Goal: Information Seeking & Learning: Learn about a topic

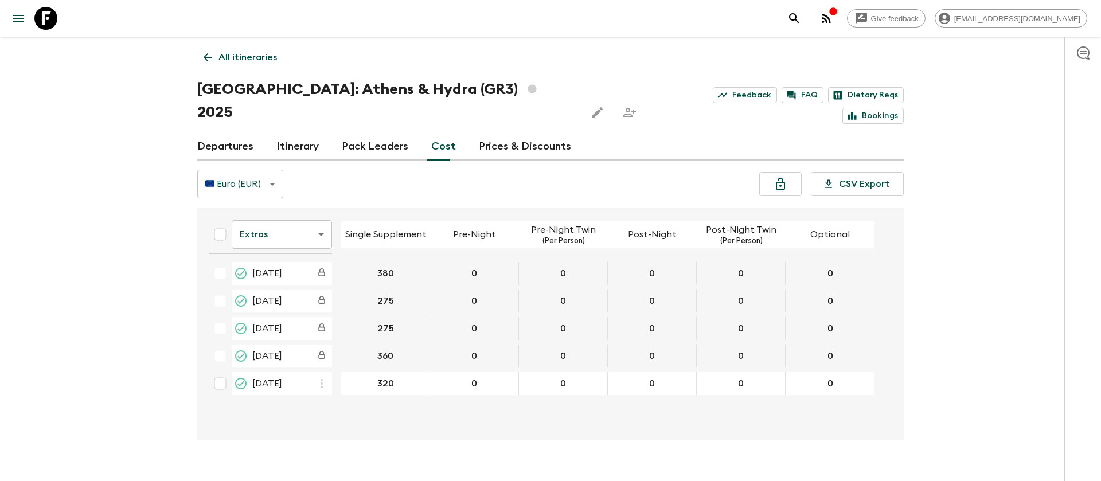
drag, startPoint x: 147, startPoint y: 198, endPoint x: 142, endPoint y: 148, distance: 50.1
click at [147, 198] on div "Give feedback [EMAIL_ADDRESS][DOMAIN_NAME] All itineraries [GEOGRAPHIC_DATA]: […" at bounding box center [550, 251] width 1101 height 503
click at [41, 19] on icon at bounding box center [45, 18] width 23 height 23
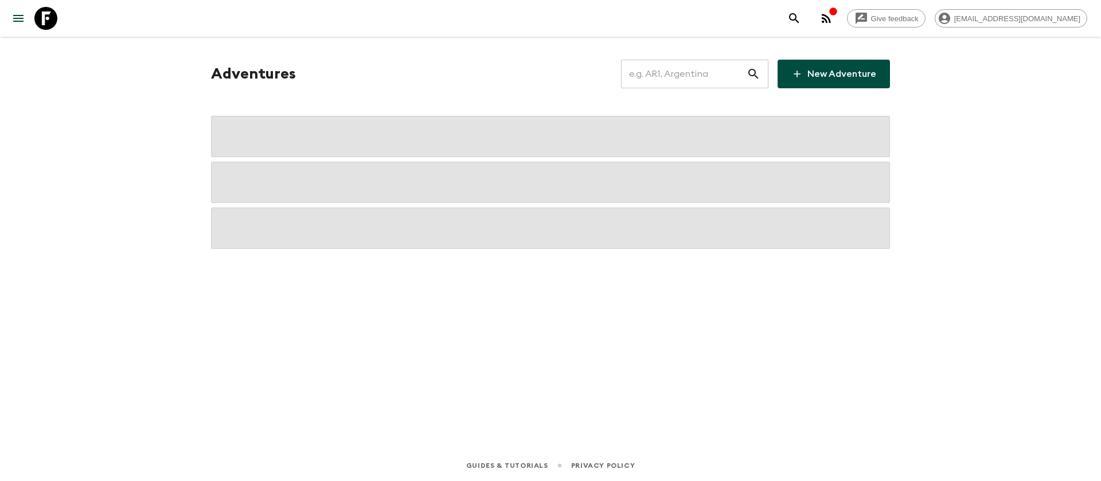
click at [687, 77] on input "text" at bounding box center [684, 74] width 126 height 32
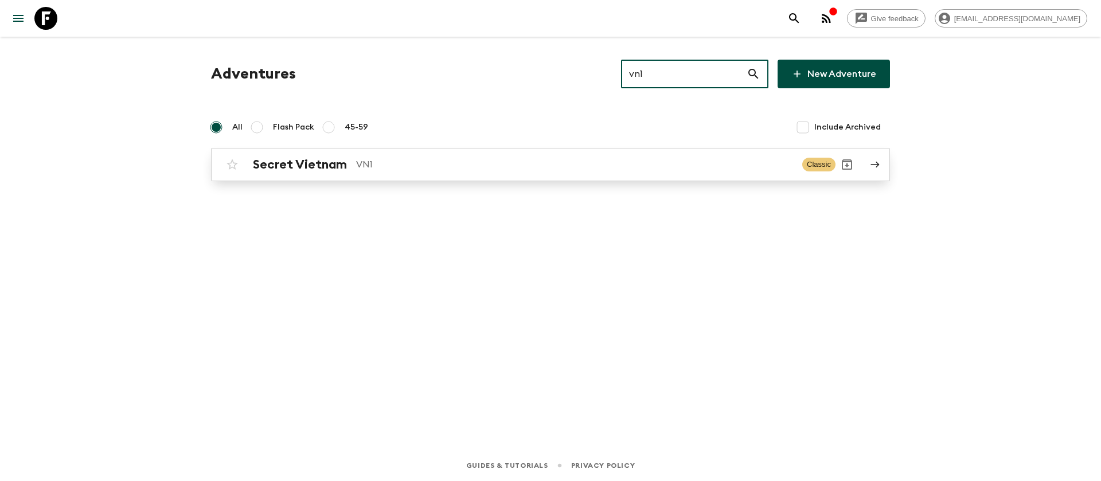
type input "vn1"
click at [334, 177] on link "Secret Vietnam VN1 Classic" at bounding box center [550, 164] width 679 height 33
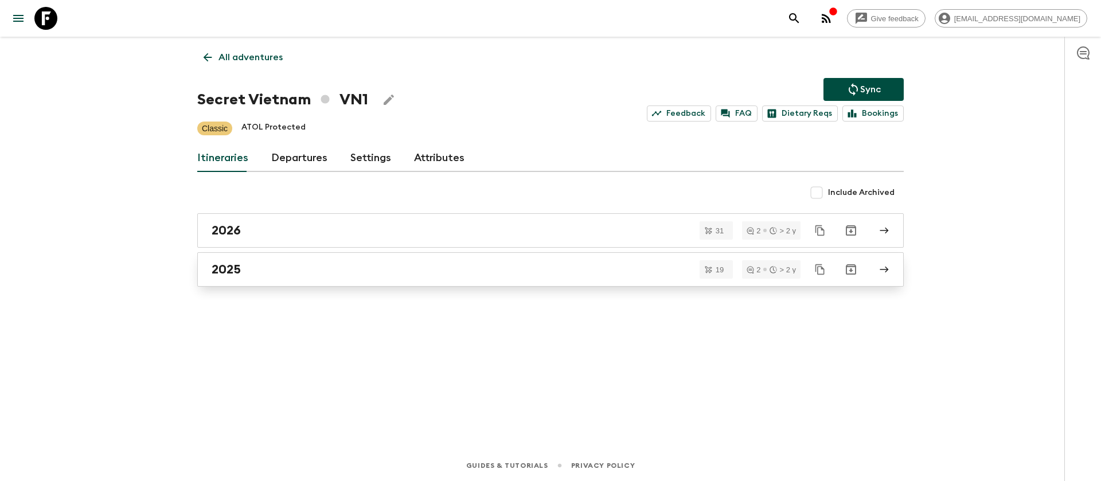
click at [228, 275] on h2 "2025" at bounding box center [226, 269] width 29 height 15
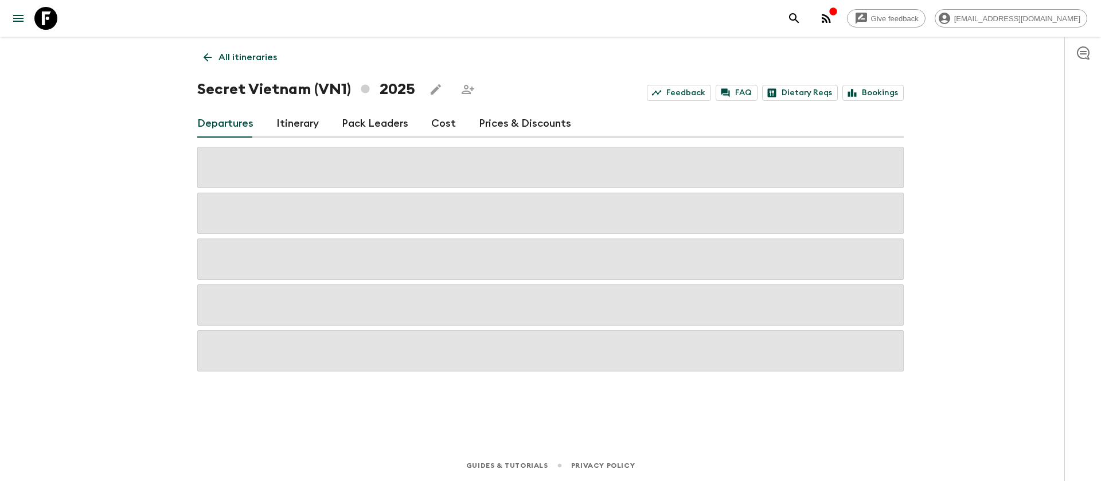
click at [118, 148] on div "Give feedback [EMAIL_ADDRESS][DOMAIN_NAME] All itineraries Secret [GEOGRAPHIC_D…" at bounding box center [550, 240] width 1101 height 481
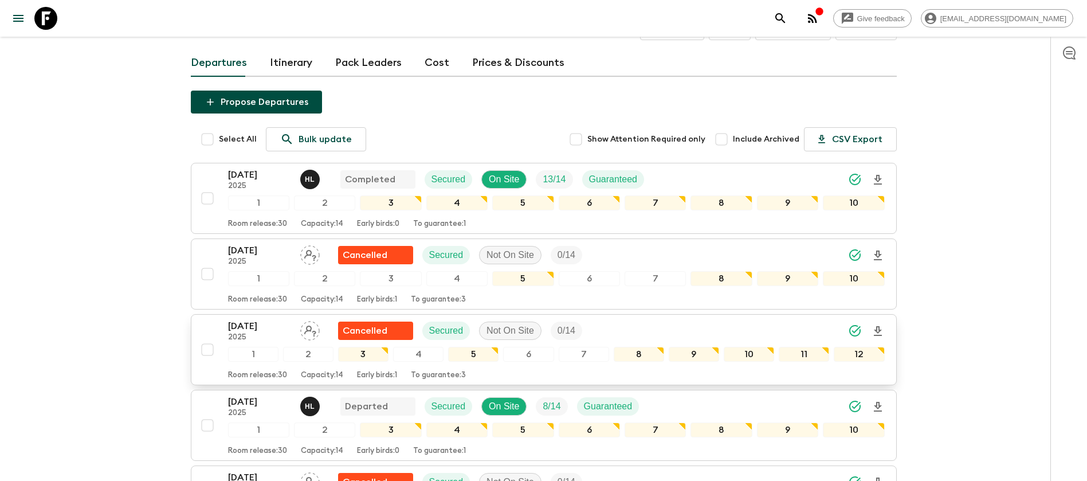
scroll to position [86, 0]
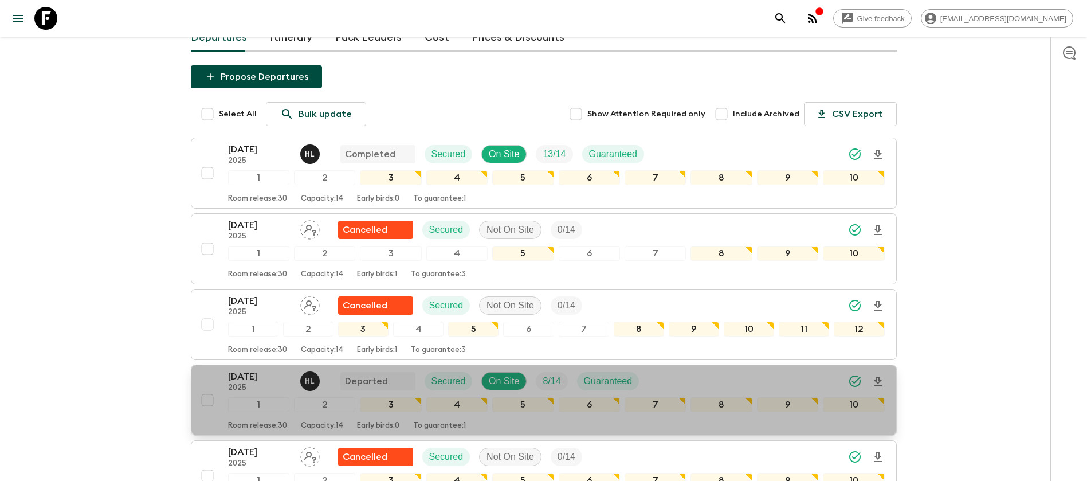
click at [257, 376] on p "[DATE]" at bounding box center [259, 377] width 63 height 14
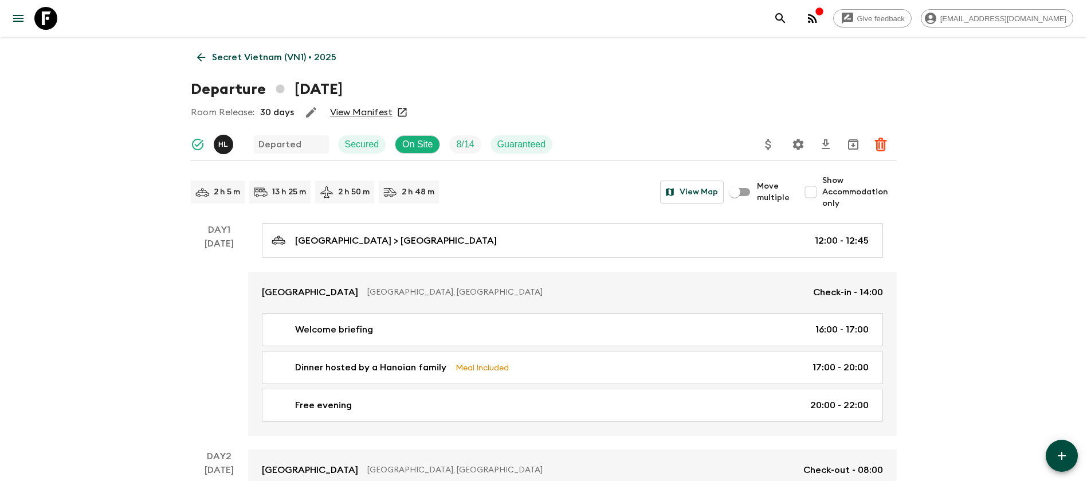
click at [379, 113] on link "View Manifest" at bounding box center [361, 112] width 62 height 11
click at [206, 58] on icon at bounding box center [201, 57] width 13 height 13
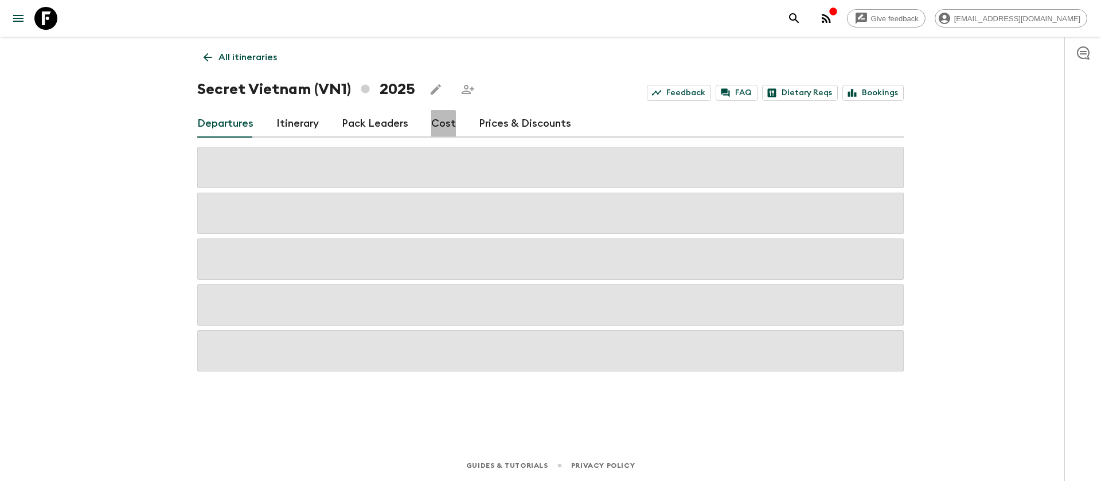
click at [437, 127] on link "Cost" at bounding box center [443, 124] width 25 height 28
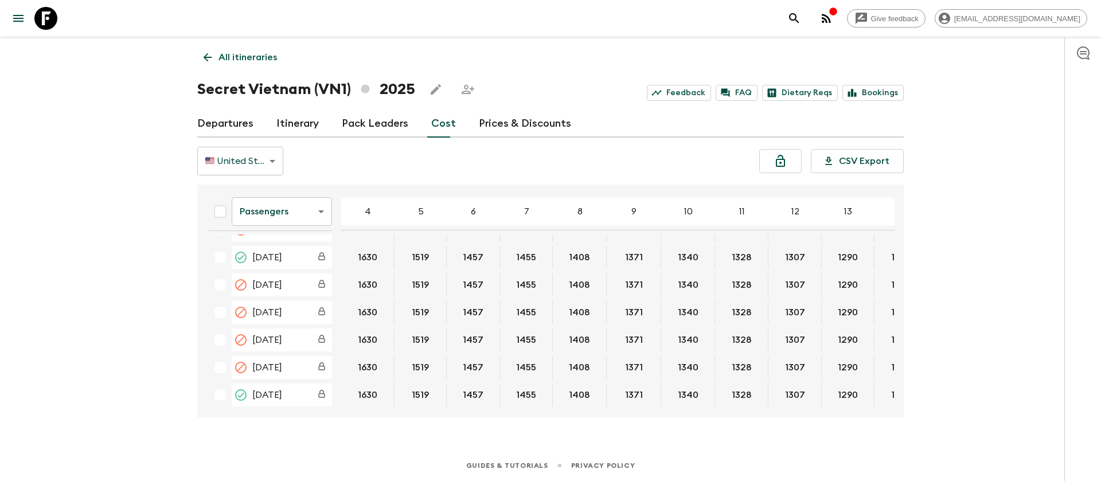
scroll to position [602, 0]
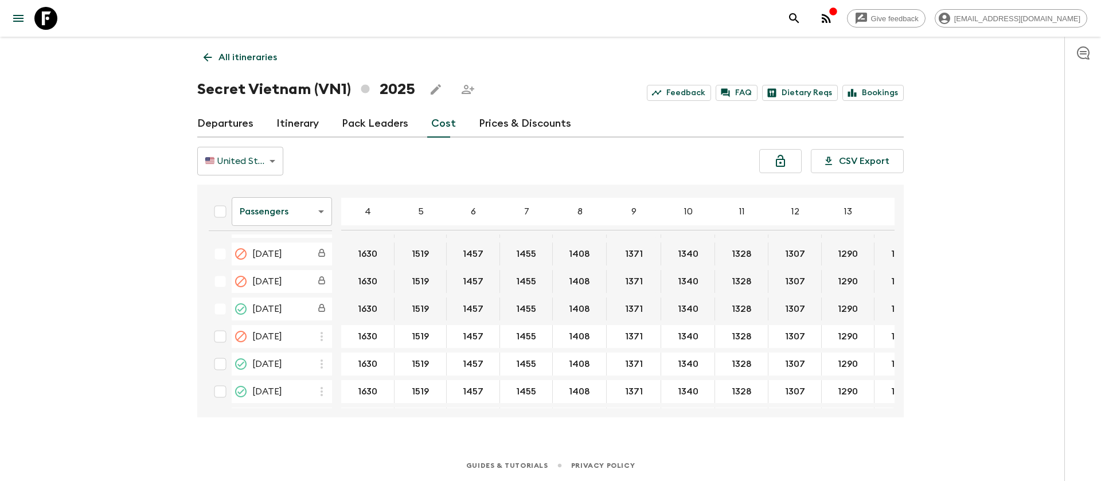
click at [271, 202] on body "Give feedback [EMAIL_ADDRESS][DOMAIN_NAME] All itineraries Secret [GEOGRAPHIC_D…" at bounding box center [550, 240] width 1101 height 481
click at [287, 250] on li "Extras" at bounding box center [282, 258] width 100 height 18
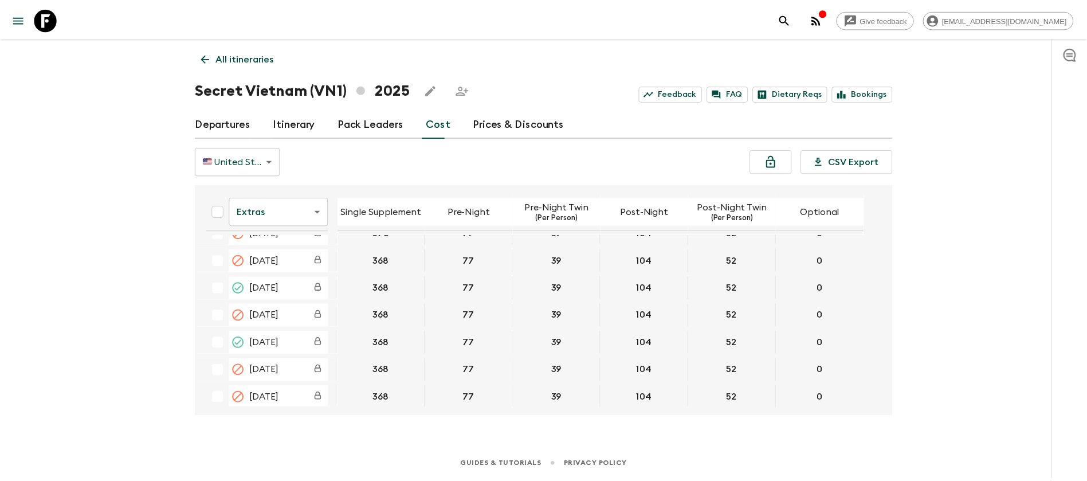
scroll to position [516, 0]
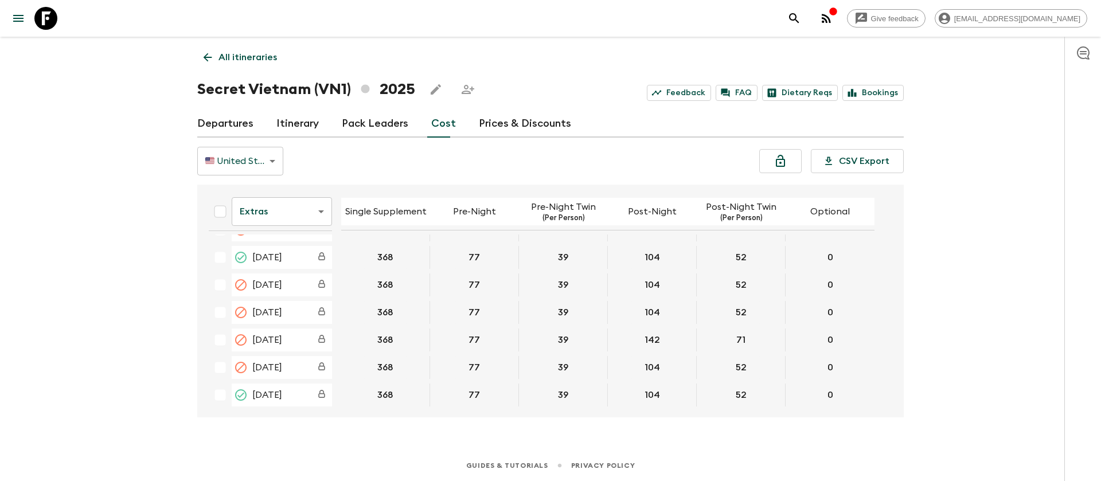
click at [40, 18] on icon at bounding box center [45, 18] width 23 height 23
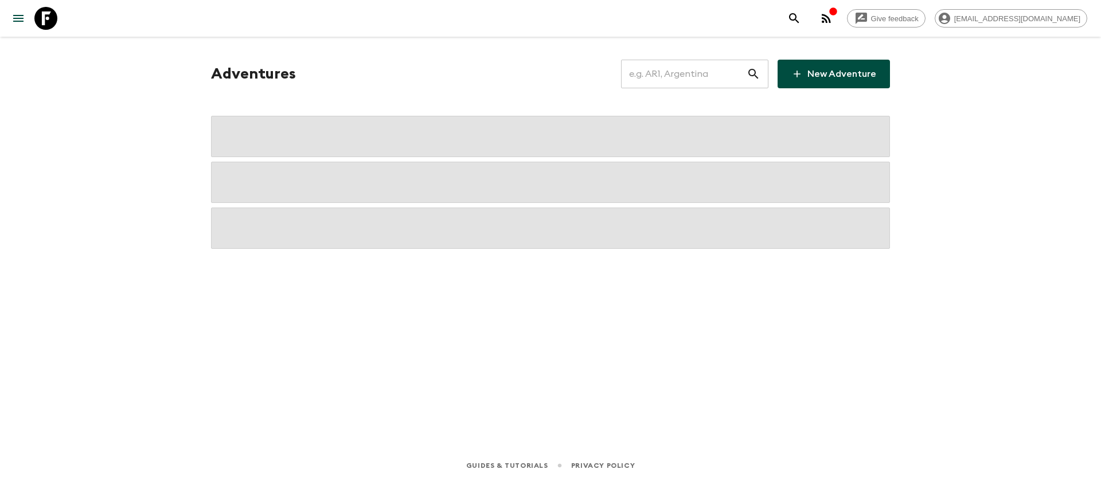
click at [702, 67] on input "text" at bounding box center [684, 74] width 126 height 32
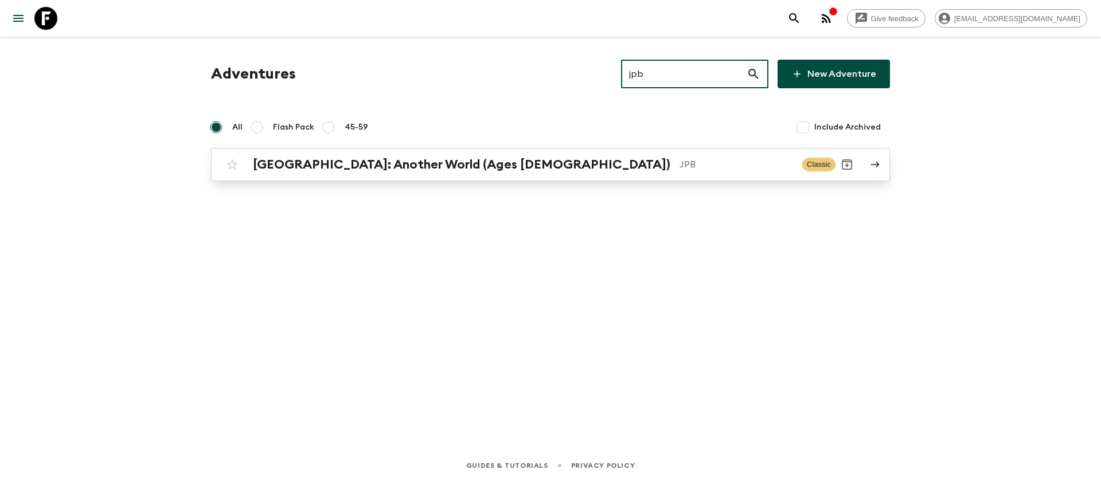
type input "jpb"
click at [446, 163] on h2 "[GEOGRAPHIC_DATA]: Another World (Ages [DEMOGRAPHIC_DATA])" at bounding box center [461, 164] width 417 height 15
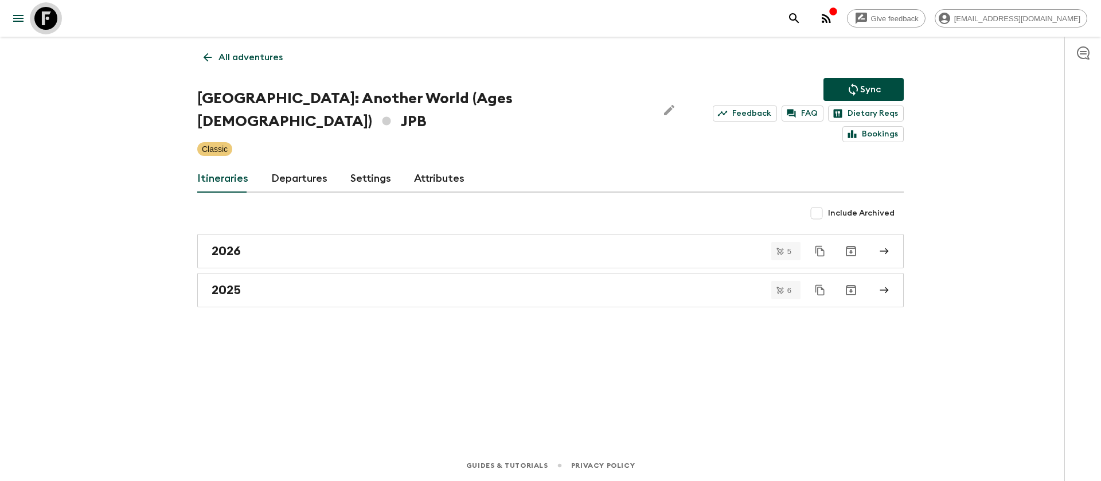
click at [54, 24] on icon at bounding box center [45, 18] width 23 height 23
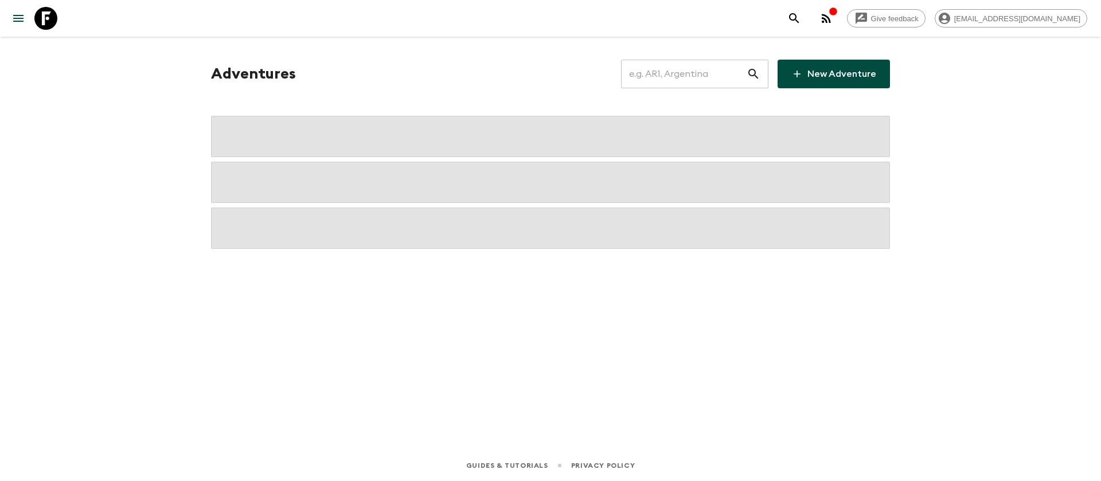
click at [670, 83] on input "text" at bounding box center [684, 74] width 126 height 32
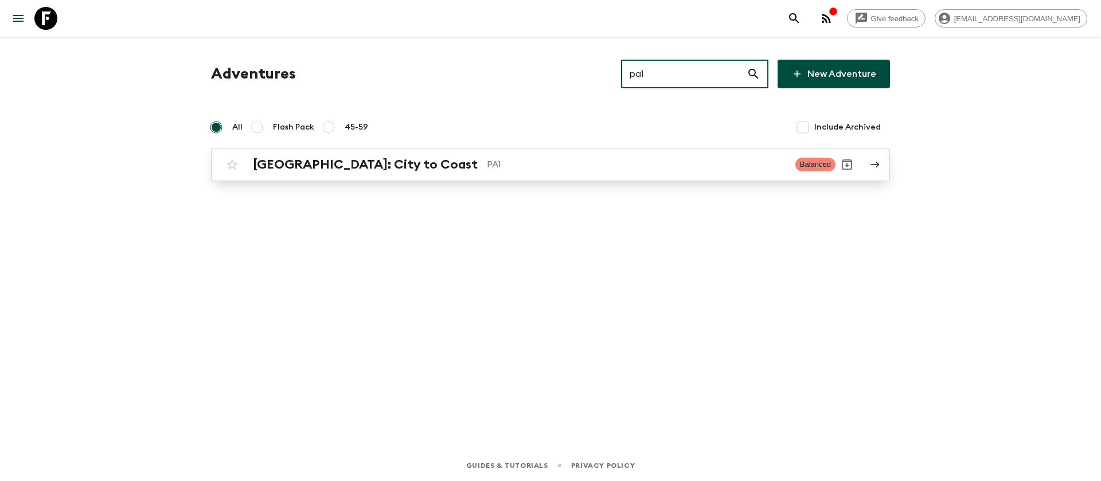
type input "pa1"
click at [411, 155] on div "[GEOGRAPHIC_DATA]: City to Coast PA1 Balanced" at bounding box center [528, 164] width 614 height 23
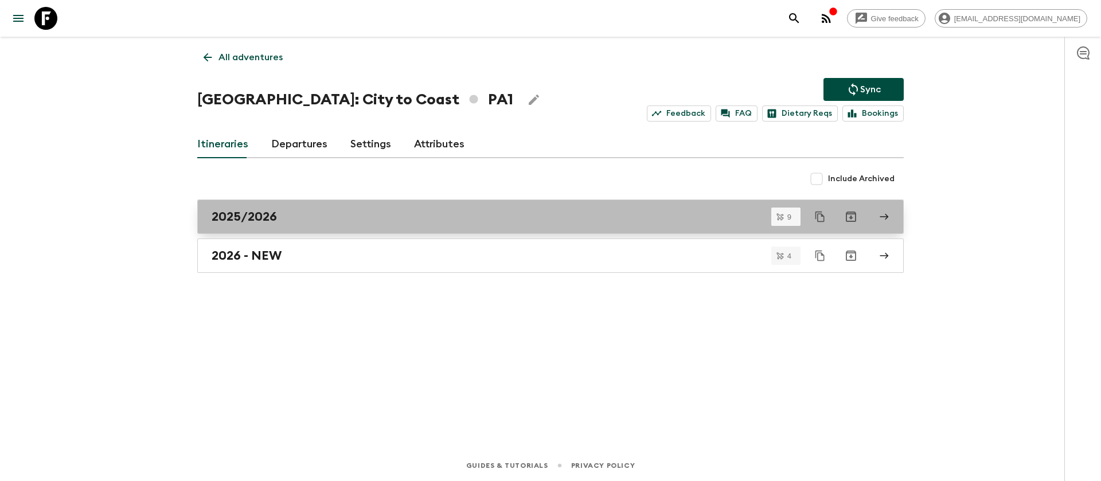
click at [254, 226] on link "2025/2026" at bounding box center [550, 216] width 706 height 34
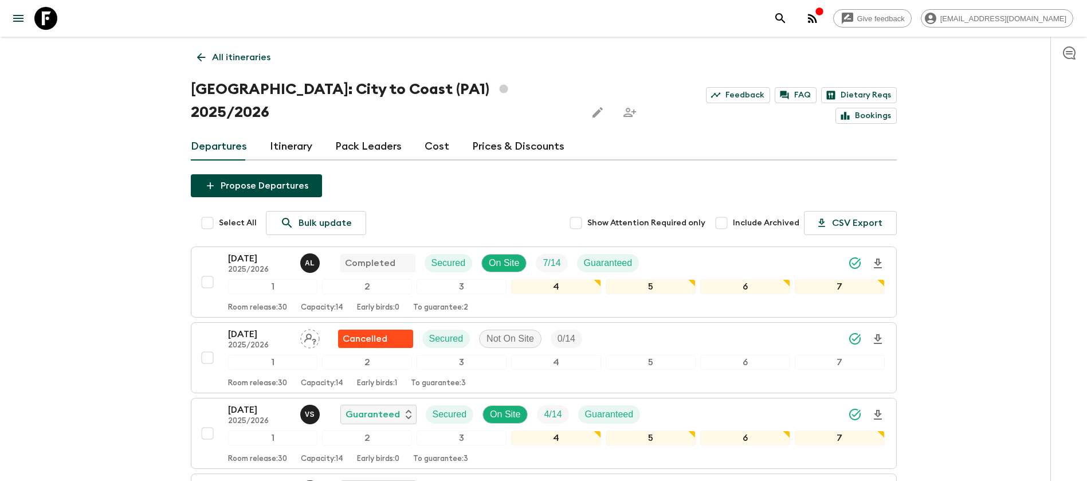
click at [288, 133] on link "Itinerary" at bounding box center [291, 147] width 42 height 28
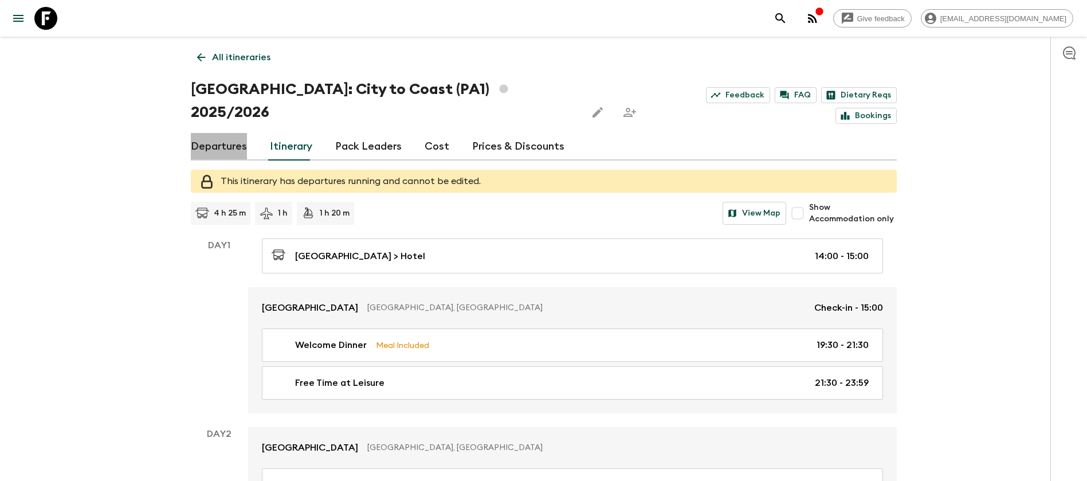
click at [230, 133] on link "Departures" at bounding box center [219, 147] width 56 height 28
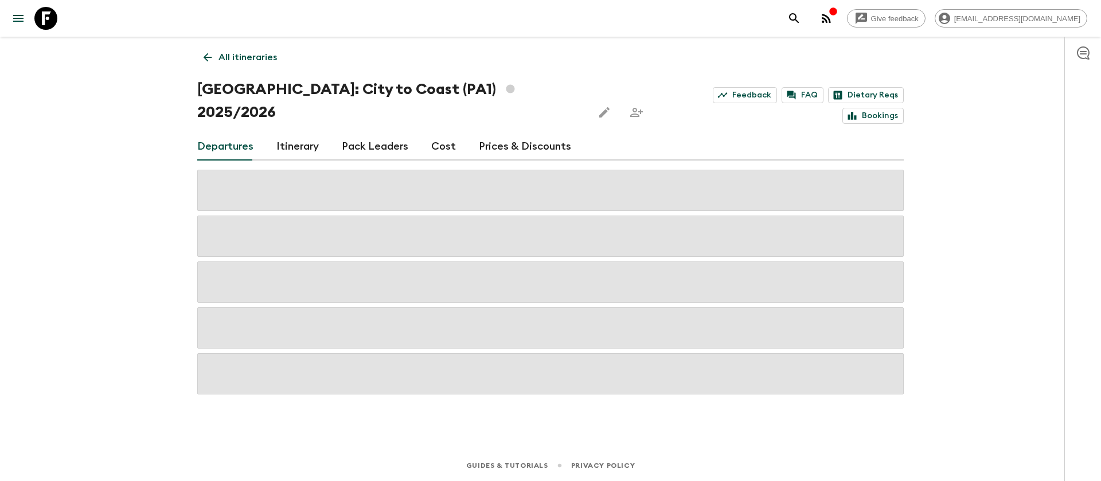
click at [62, 162] on div "Give feedback [EMAIL_ADDRESS][DOMAIN_NAME] All itineraries [GEOGRAPHIC_DATA]: C…" at bounding box center [550, 240] width 1101 height 481
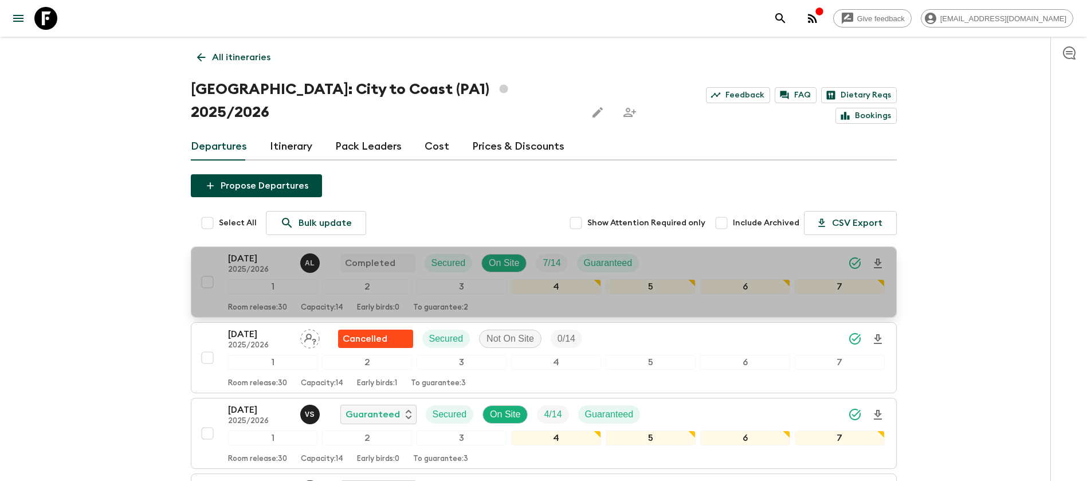
click at [262, 252] on p "[DATE]" at bounding box center [259, 259] width 63 height 14
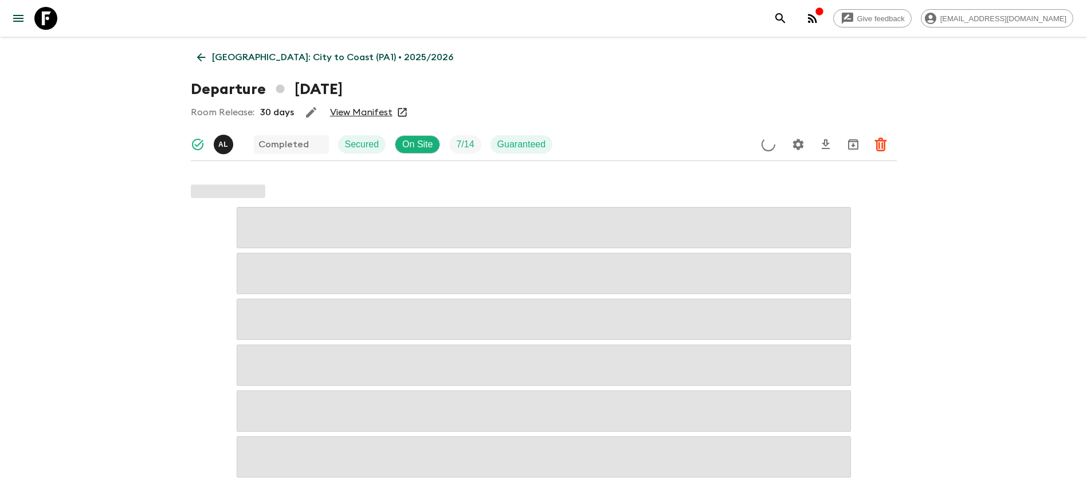
click at [358, 111] on link "View Manifest" at bounding box center [361, 112] width 62 height 11
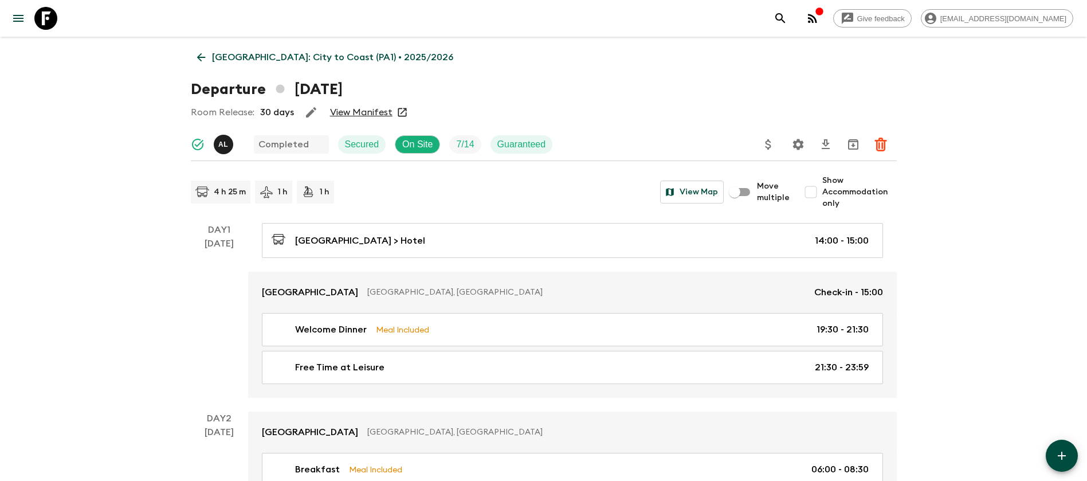
click at [209, 56] on link "[GEOGRAPHIC_DATA]: City to Coast (PA1) • 2025/2026" at bounding box center [325, 57] width 269 height 23
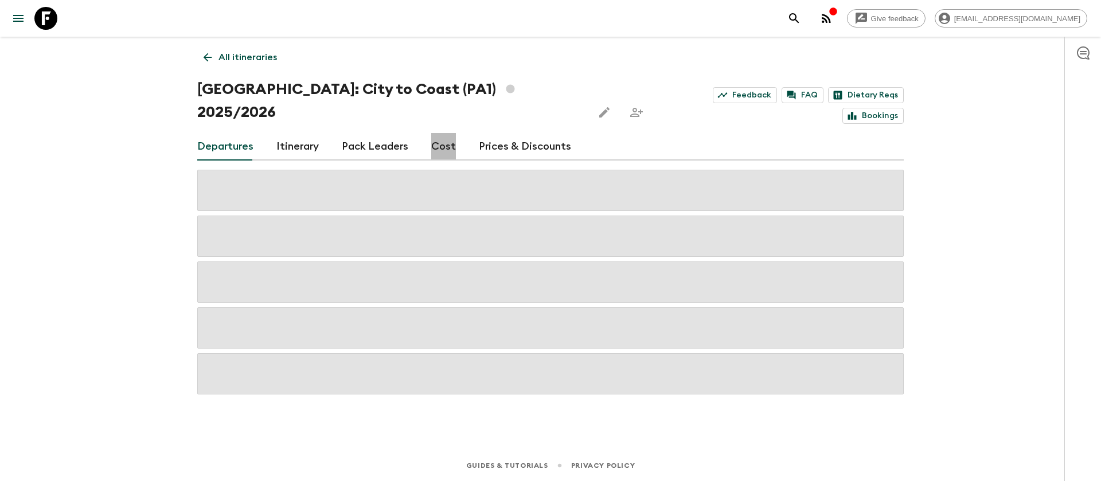
click at [441, 133] on link "Cost" at bounding box center [443, 147] width 25 height 28
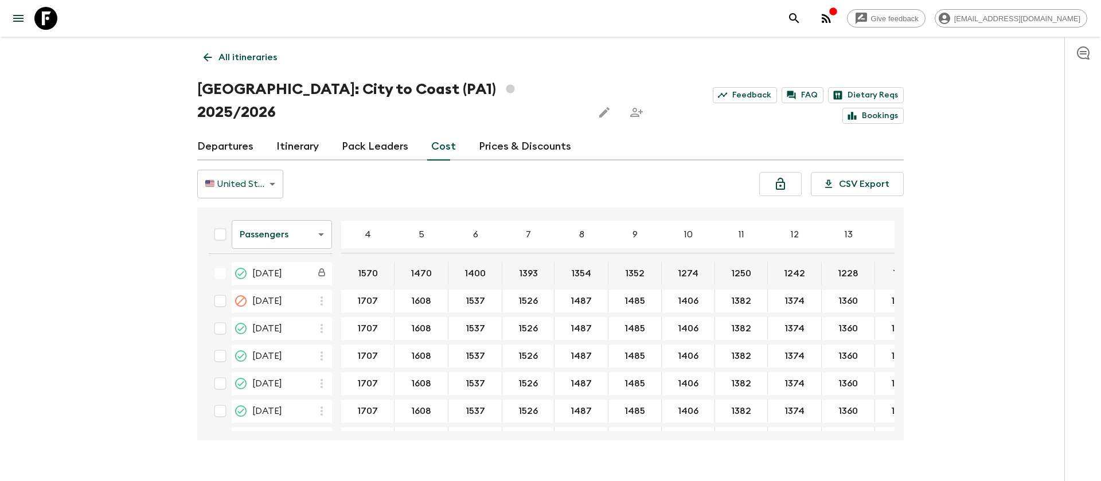
click at [314, 215] on body "Give feedback [EMAIL_ADDRESS][DOMAIN_NAME] All itineraries [GEOGRAPHIC_DATA]: C…" at bounding box center [550, 251] width 1101 height 503
click at [287, 261] on li "Extras" at bounding box center [282, 258] width 100 height 18
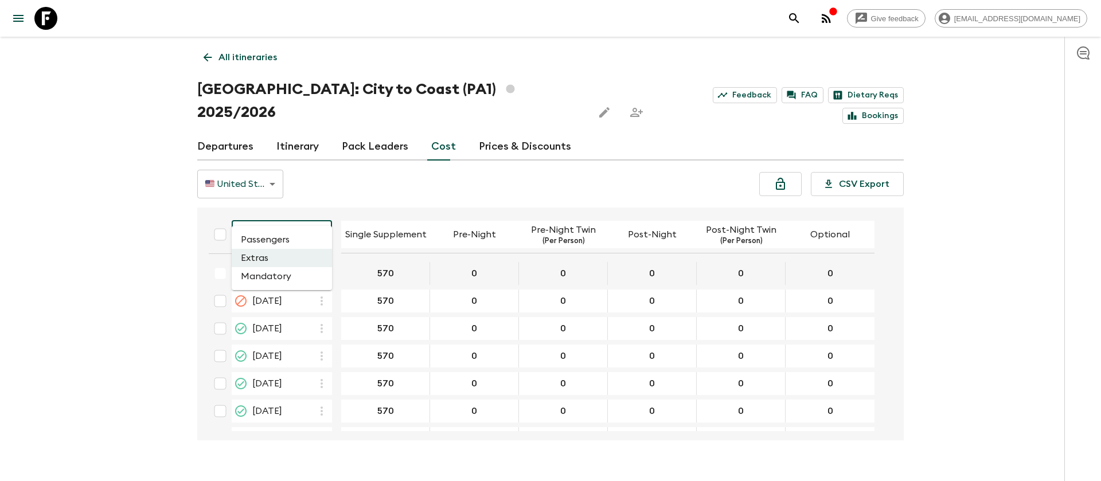
click at [299, 223] on body "Give feedback [EMAIL_ADDRESS][DOMAIN_NAME] All itineraries [GEOGRAPHIC_DATA]: C…" at bounding box center [550, 251] width 1101 height 503
click at [295, 283] on li "Mandatory" at bounding box center [282, 276] width 100 height 18
